Goal: Transaction & Acquisition: Obtain resource

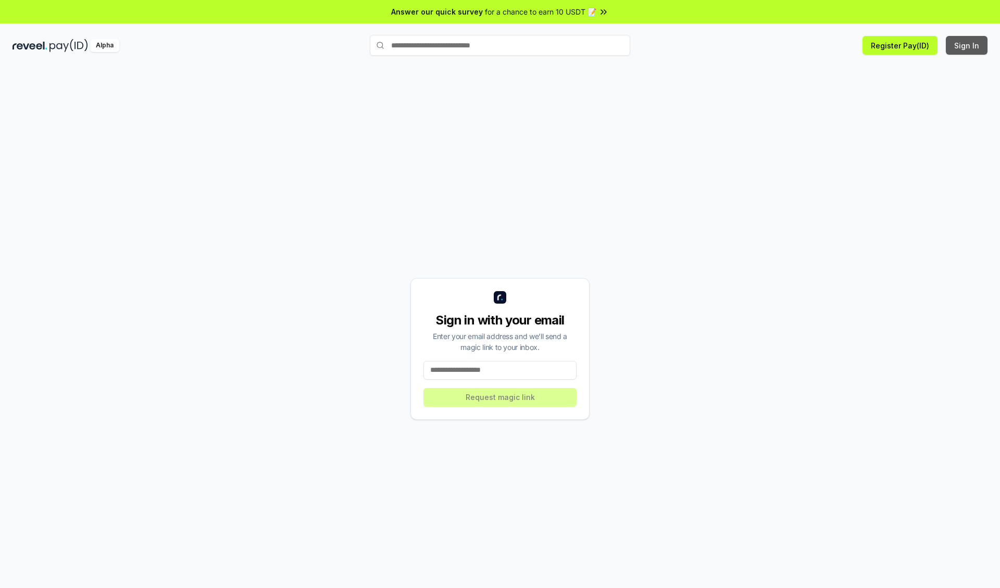
click at [967, 45] on button "Sign In" at bounding box center [967, 45] width 42 height 19
type input "**********"
click at [500, 397] on button "Request magic link" at bounding box center [499, 397] width 153 height 19
